Goal: Transaction & Acquisition: Purchase product/service

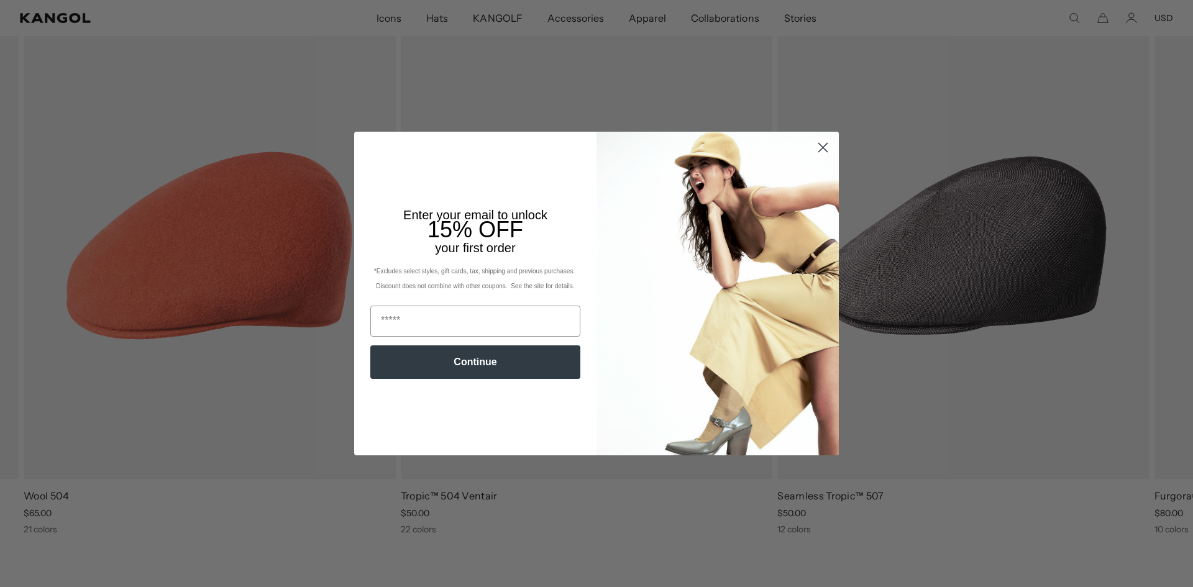
drag, startPoint x: 823, startPoint y: 209, endPoint x: 820, endPoint y: 224, distance: 14.8
click at [823, 158] on circle "Close dialog" at bounding box center [823, 147] width 21 height 21
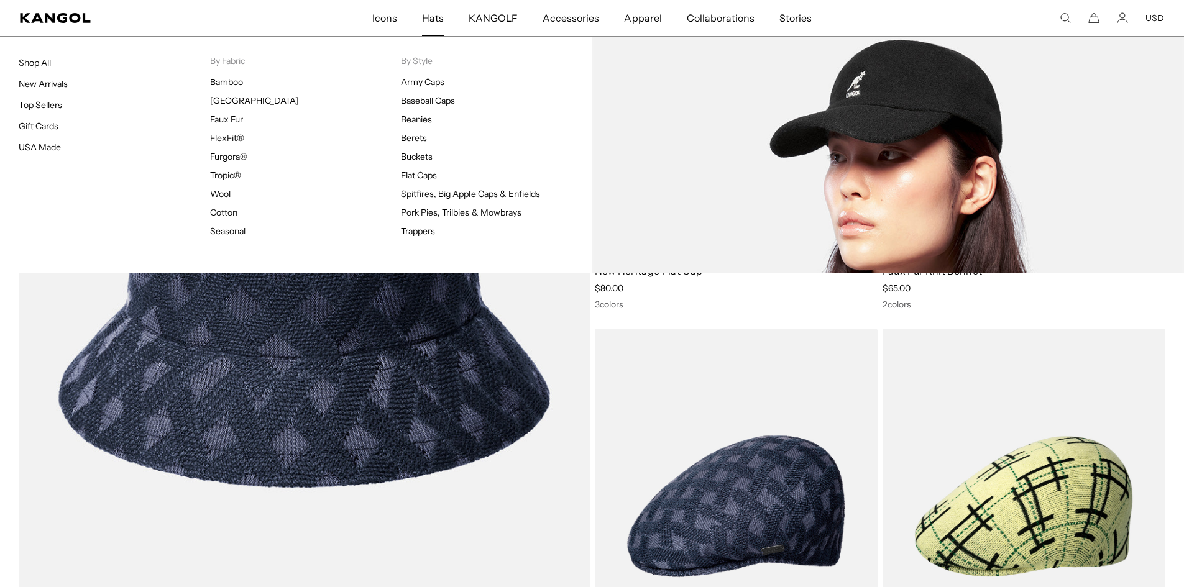
click at [436, 19] on span "Hats" at bounding box center [433, 18] width 22 height 36
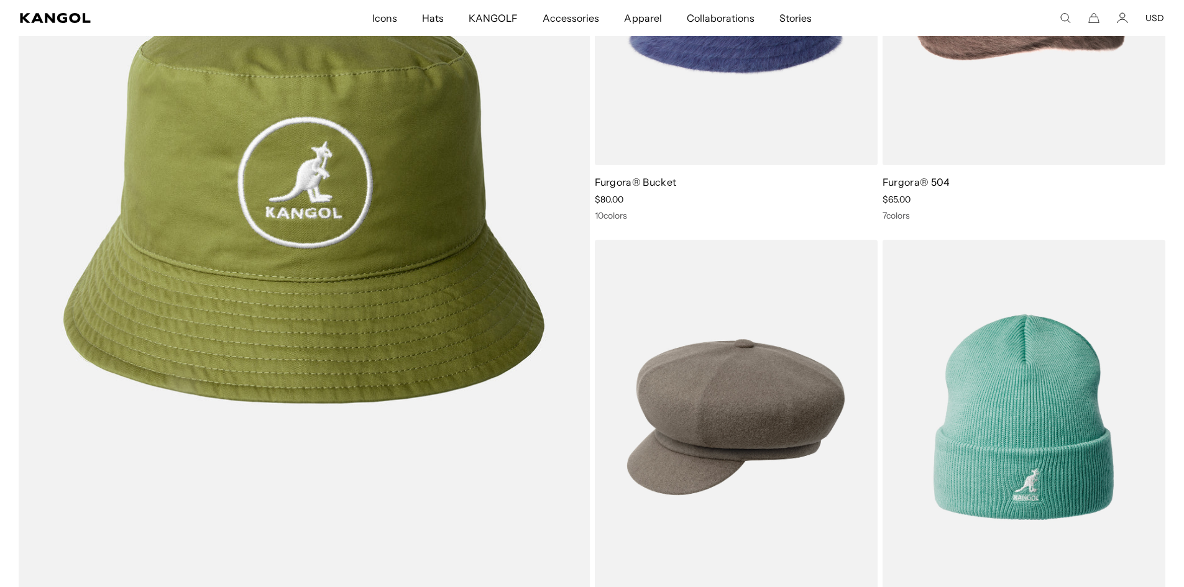
scroll to position [2859, 0]
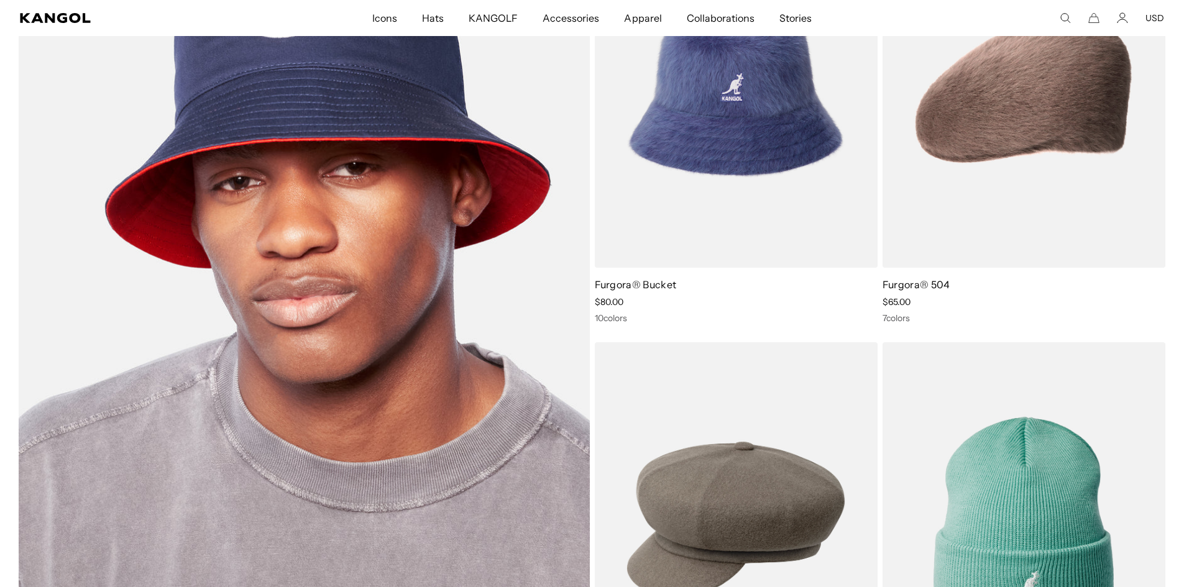
click at [334, 373] on img at bounding box center [304, 304] width 571 height 785
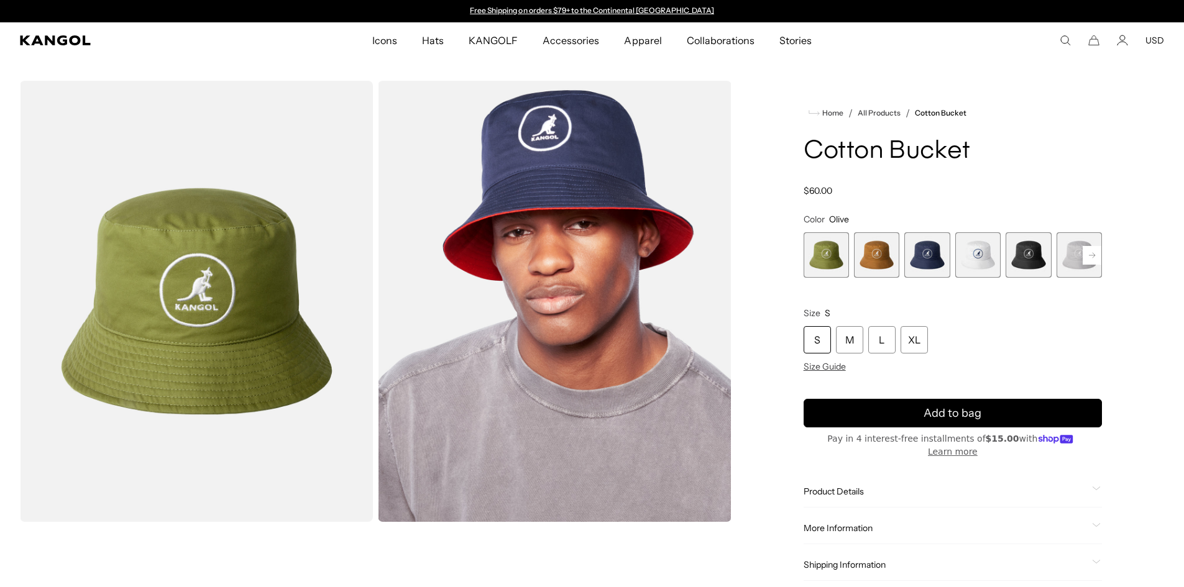
click at [1092, 255] on icon at bounding box center [1092, 254] width 6 height 5
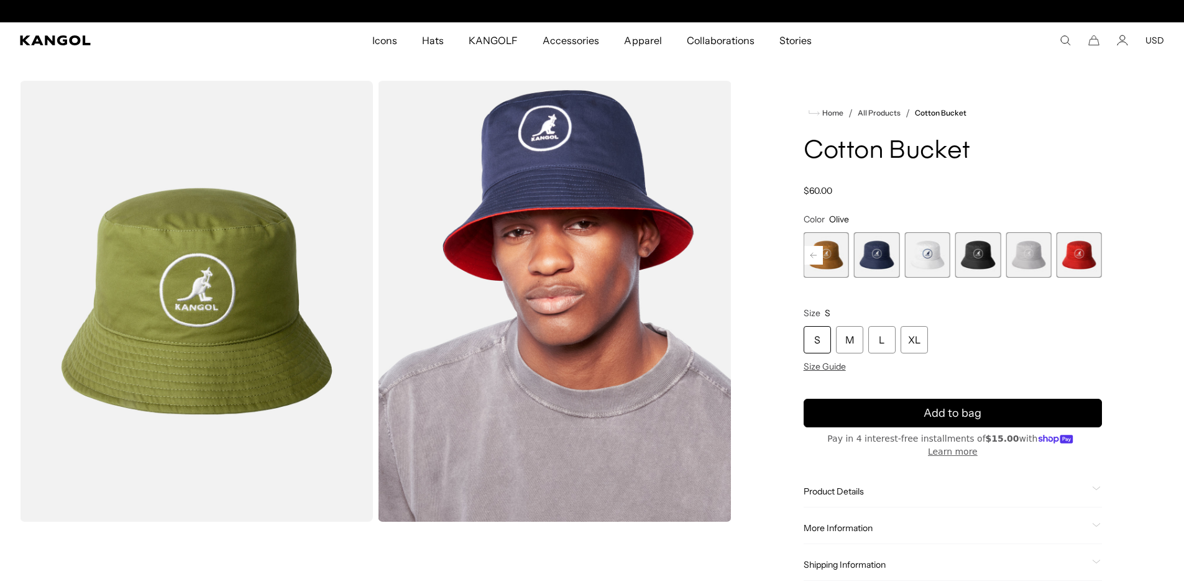
click at [1092, 255] on div "Previous Next Olive Variant sold out or unavailable [PERSON_NAME] sold out or u…" at bounding box center [953, 254] width 298 height 45
click at [1092, 255] on span "7 of 7" at bounding box center [1078, 254] width 45 height 45
